Goal: Task Accomplishment & Management: Manage account settings

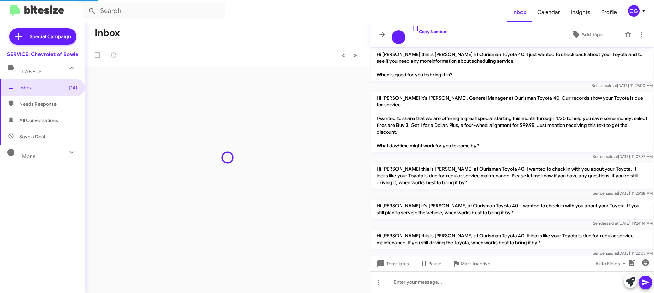
scroll to position [437, 0]
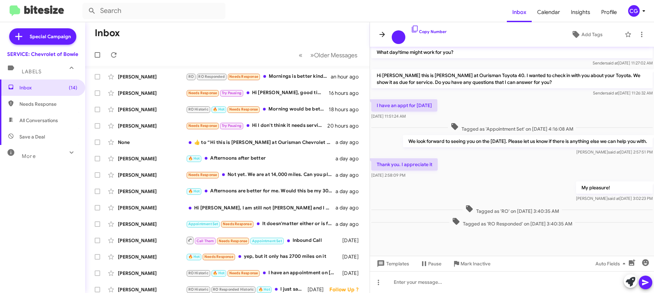
click at [385, 37] on icon at bounding box center [382, 34] width 8 height 8
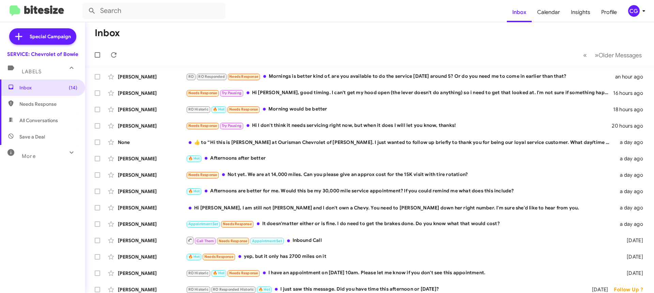
click at [641, 15] on span "CG" at bounding box center [638, 11] width 20 height 12
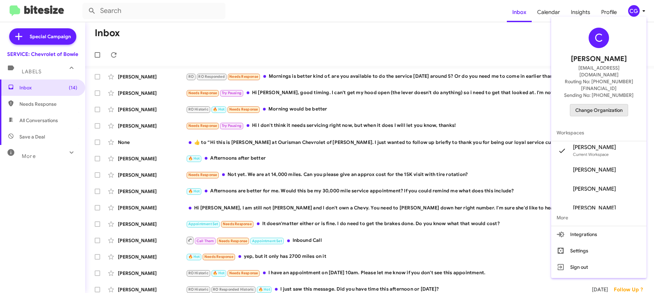
click at [617, 104] on span "Change Organization" at bounding box center [598, 110] width 47 height 12
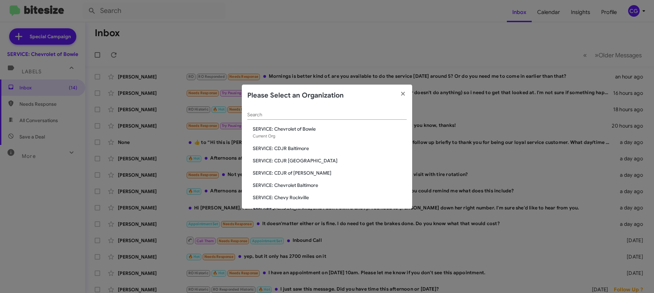
click at [299, 151] on span "SERVICE: CDJR Baltimore" at bounding box center [330, 148] width 154 height 7
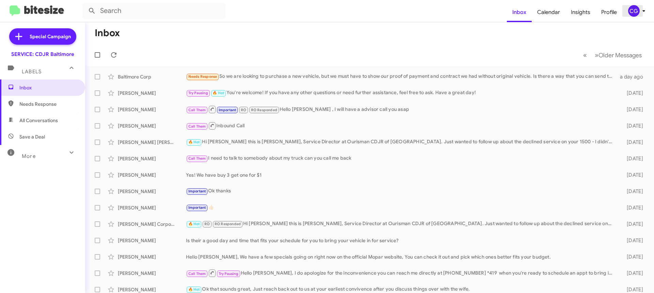
click at [643, 12] on icon at bounding box center [644, 11] width 8 height 8
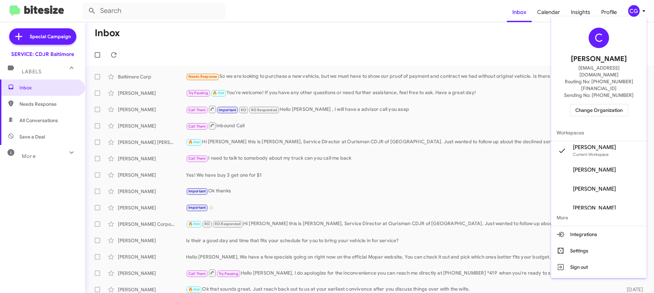
click at [612, 104] on span "Change Organization" at bounding box center [598, 110] width 47 height 12
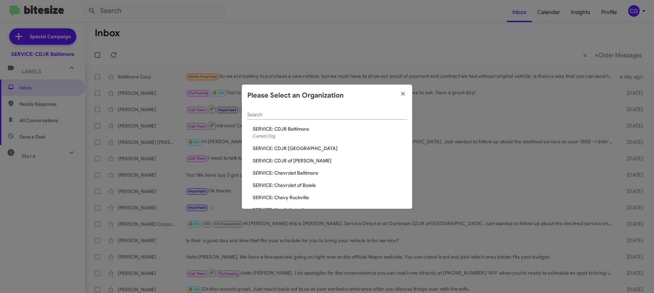
click at [305, 150] on span "SERVICE: CDJR [GEOGRAPHIC_DATA]" at bounding box center [330, 148] width 154 height 7
